Goal: Check status

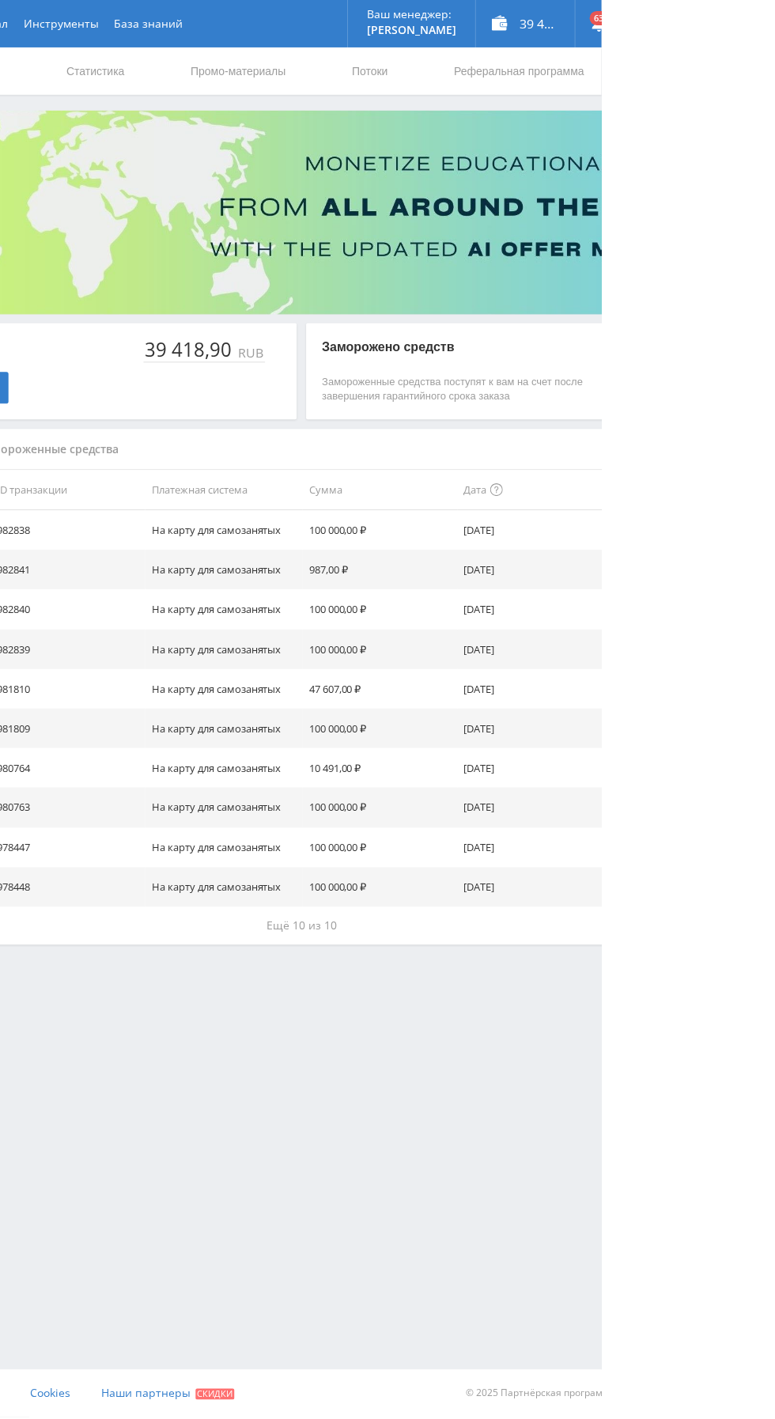
click at [279, 77] on link "Статистика" at bounding box center [268, 70] width 62 height 47
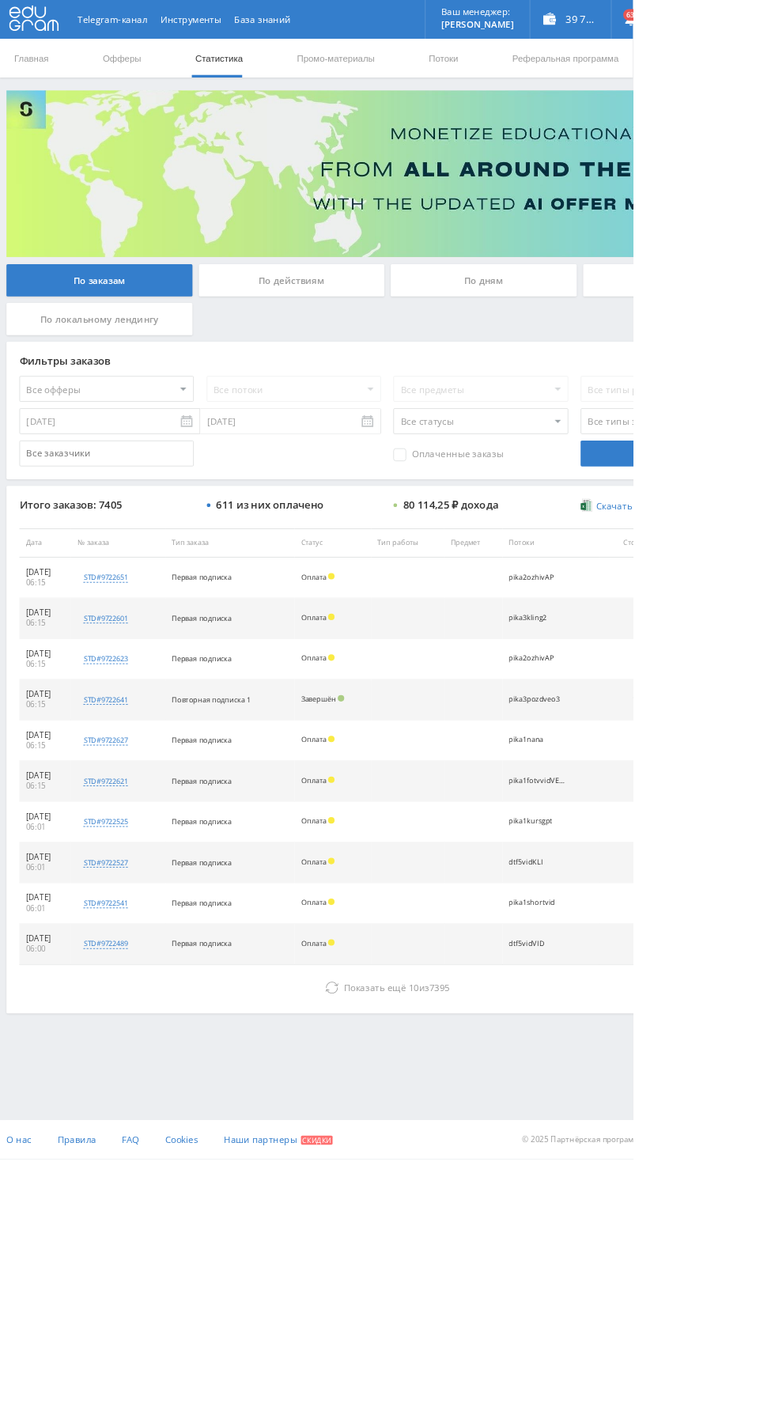
click at [611, 347] on div "По дням" at bounding box center [593, 344] width 228 height 40
click at [0, 0] on input "По дням" at bounding box center [0, 0] width 0 height 0
